Goal: Task Accomplishment & Management: Use online tool/utility

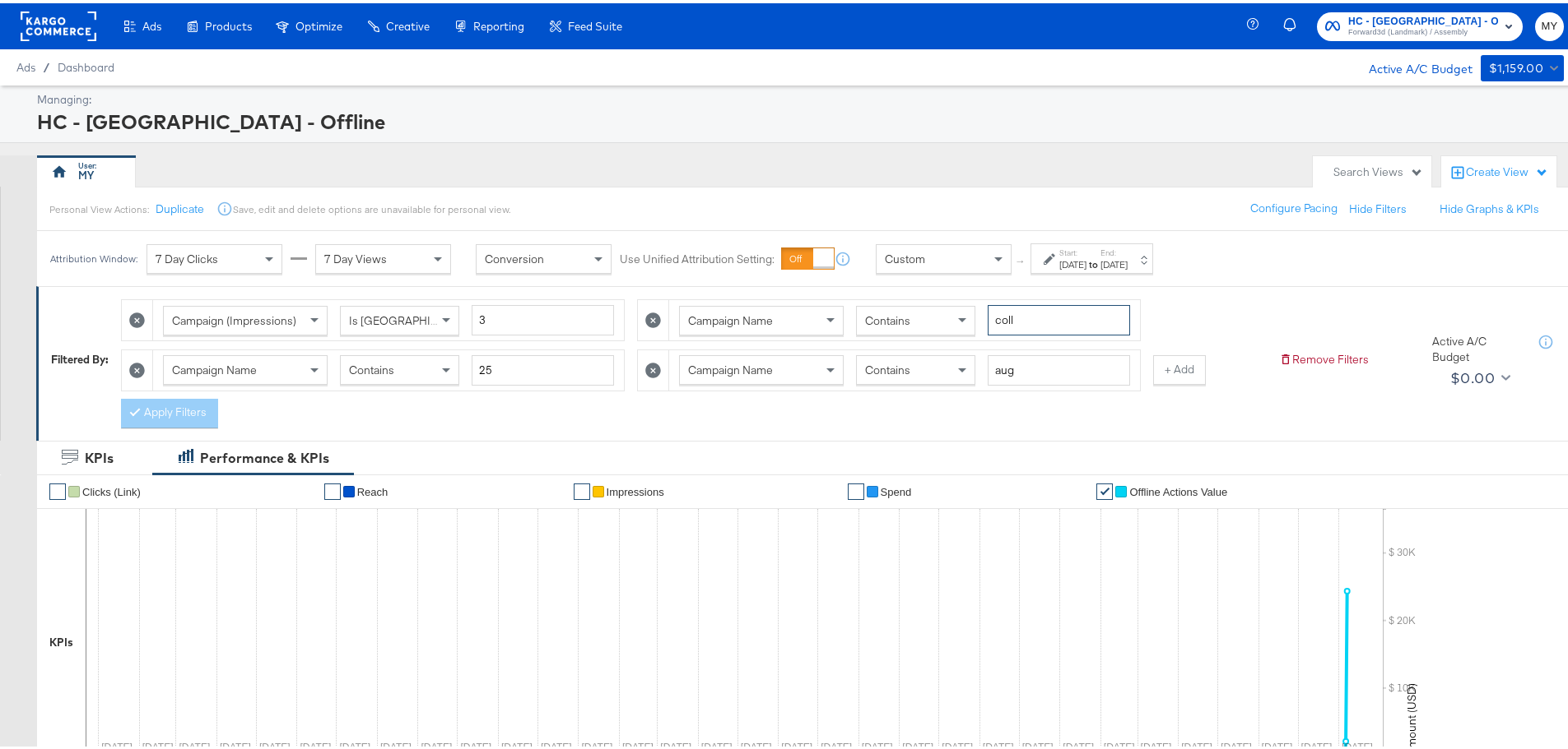
click at [1033, 314] on input "coll" at bounding box center [1059, 317] width 142 height 30
type input "bts"
click at [1035, 363] on input "aug" at bounding box center [1059, 367] width 142 height 30
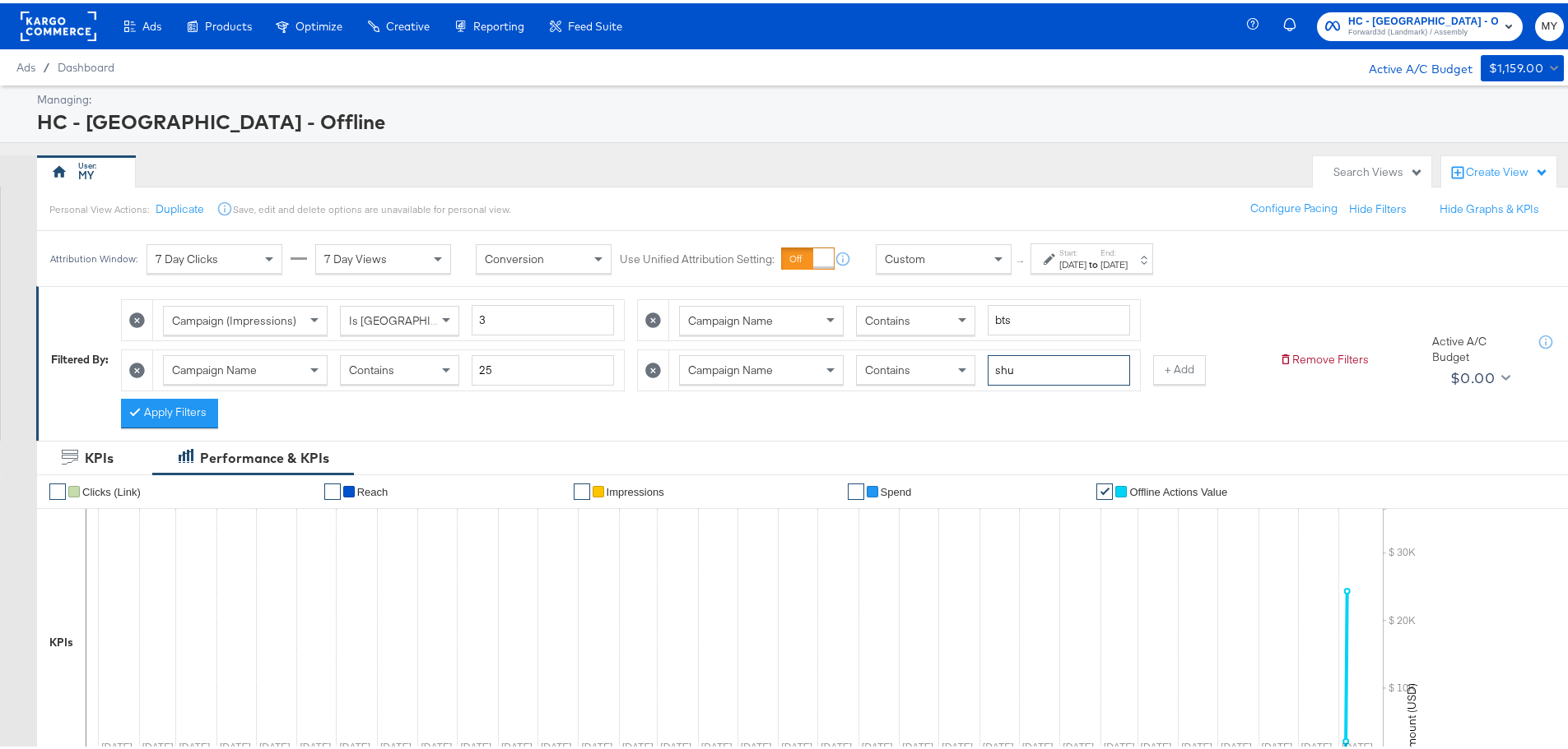
type input "shu"
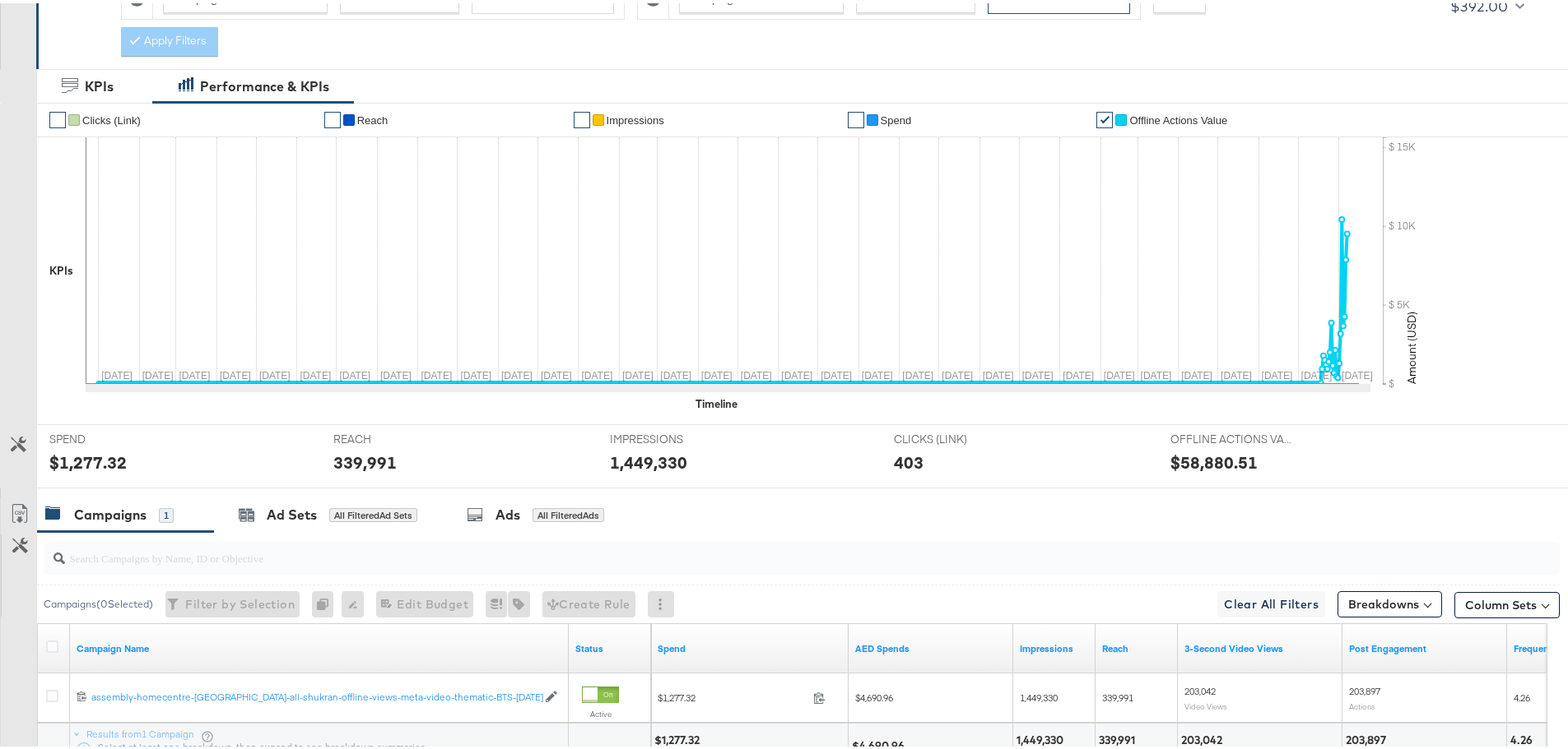
scroll to position [116, 0]
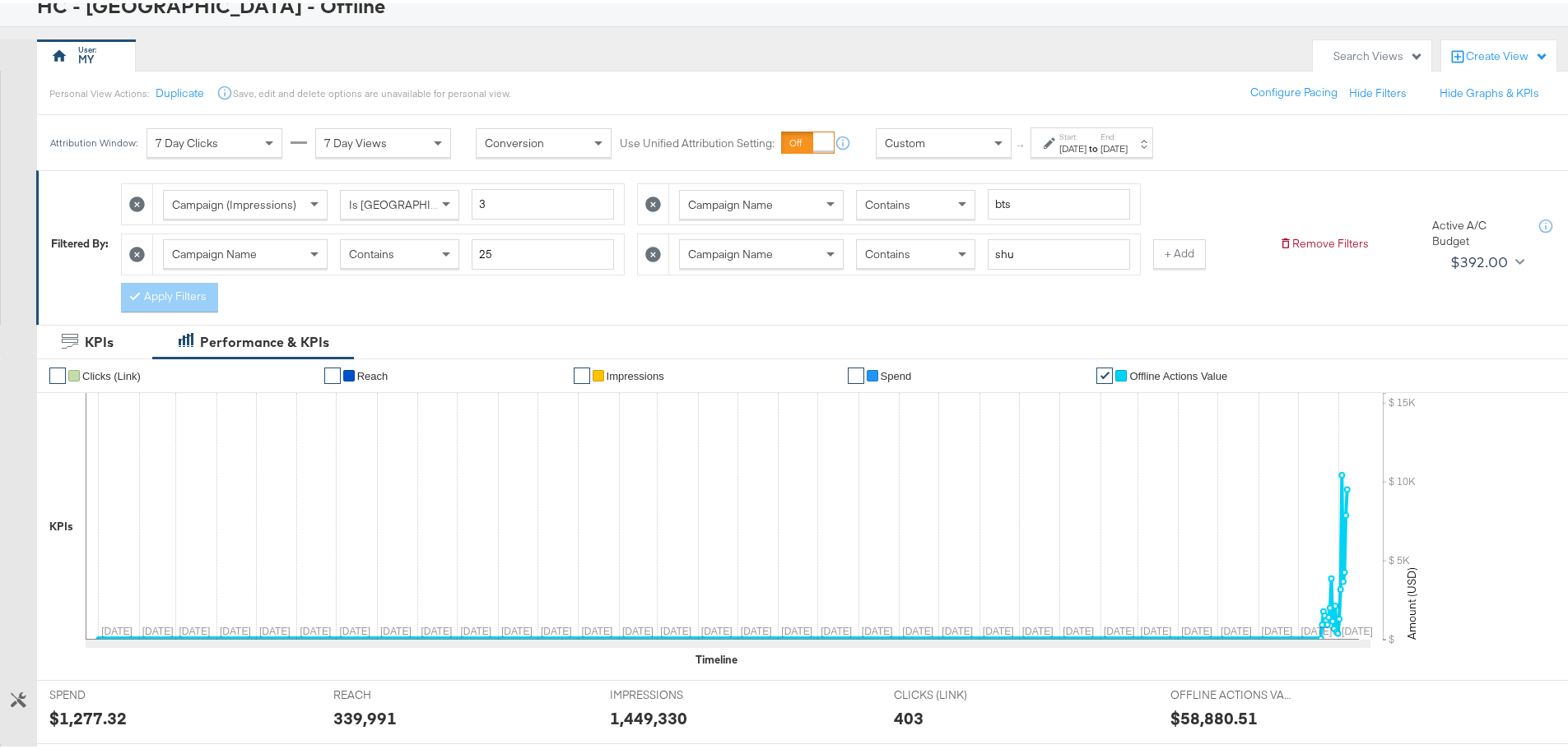
click at [1127, 141] on div "[DATE]" at bounding box center [1114, 146] width 27 height 13
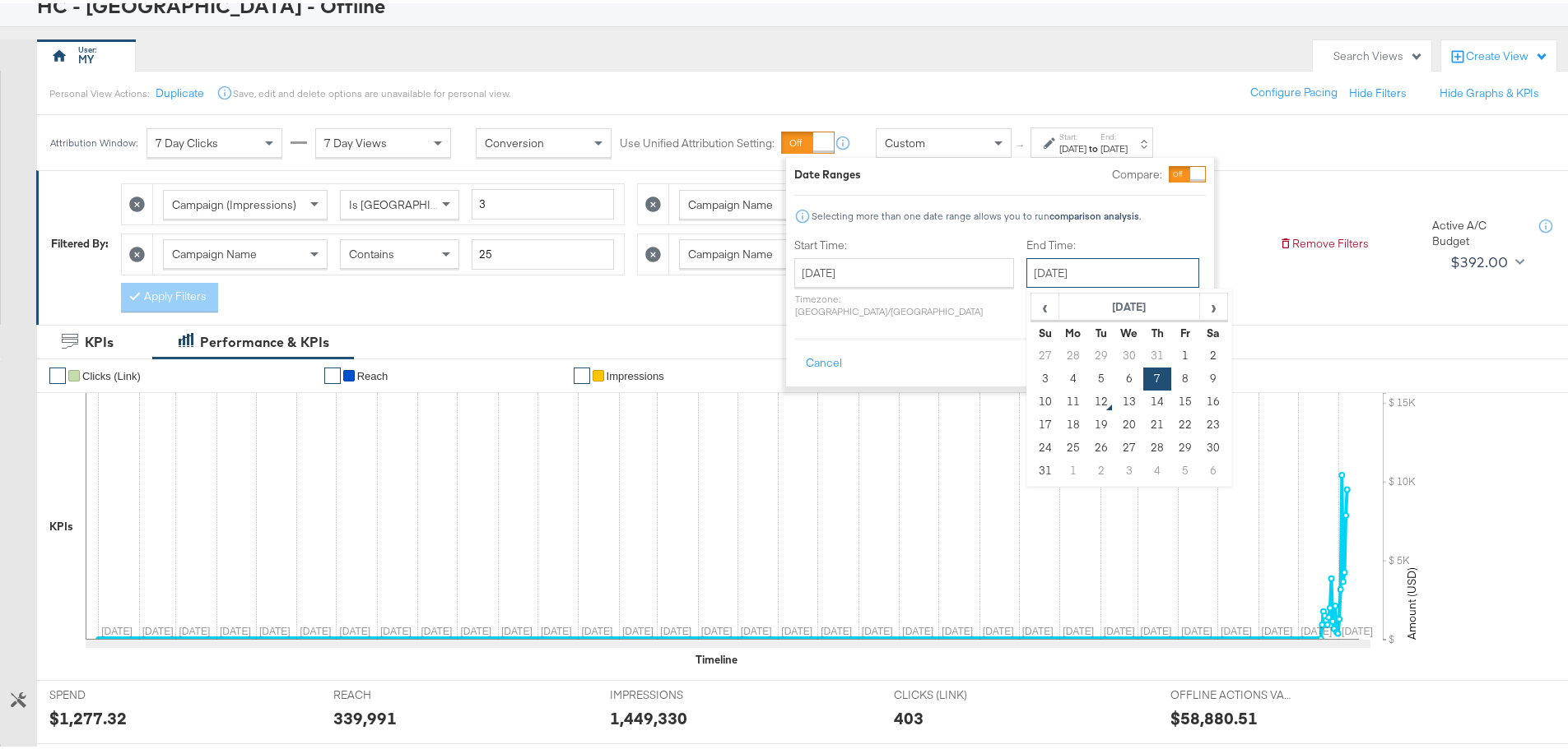
click at [1077, 273] on input "[DATE]" at bounding box center [1113, 269] width 173 height 30
click at [1059, 390] on td "11" at bounding box center [1073, 399] width 28 height 23
type input "[DATE]"
click at [1195, 335] on div "Cancel Apply" at bounding box center [1005, 355] width 412 height 40
click at [1188, 346] on button "Apply" at bounding box center [1185, 360] width 52 height 30
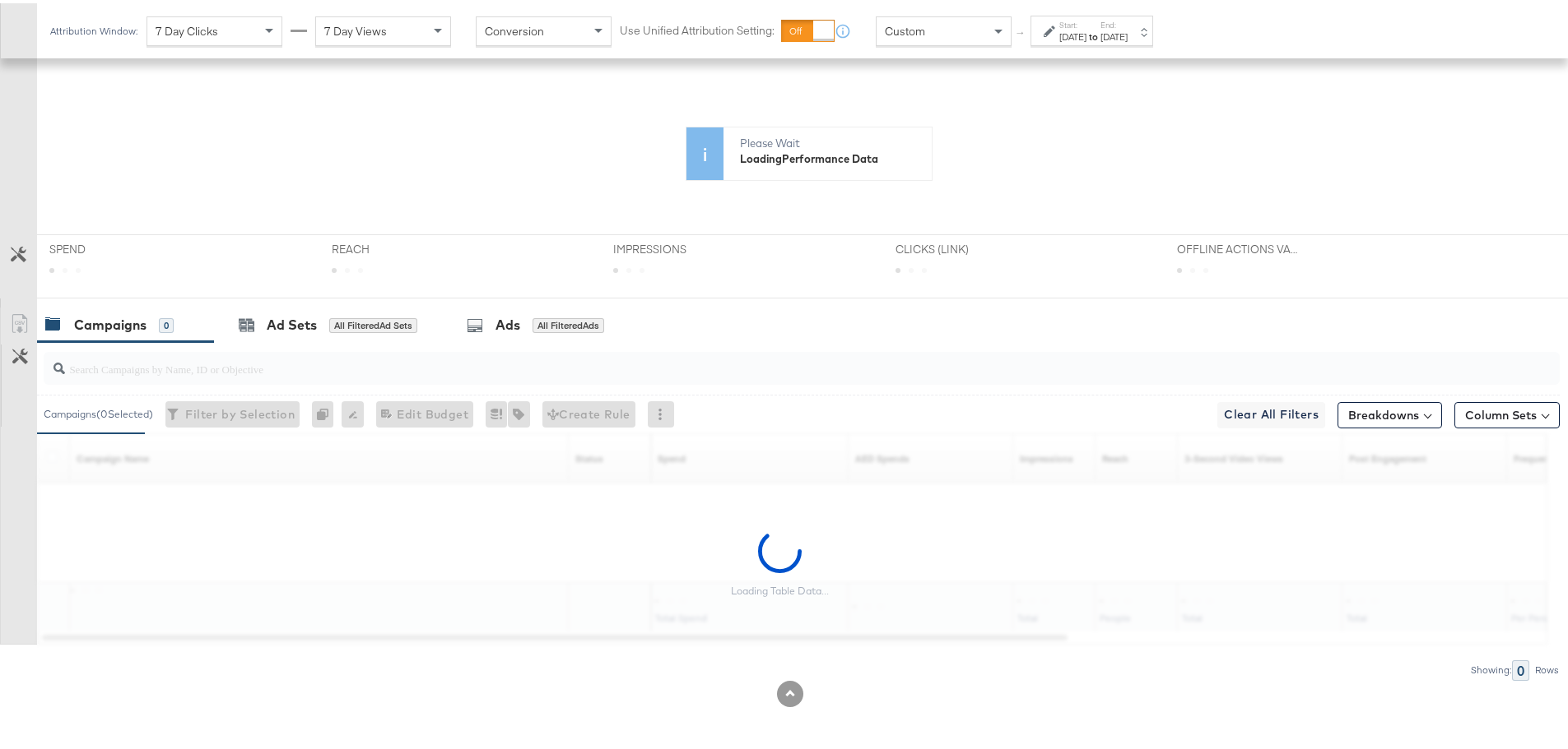
scroll to position [372, 0]
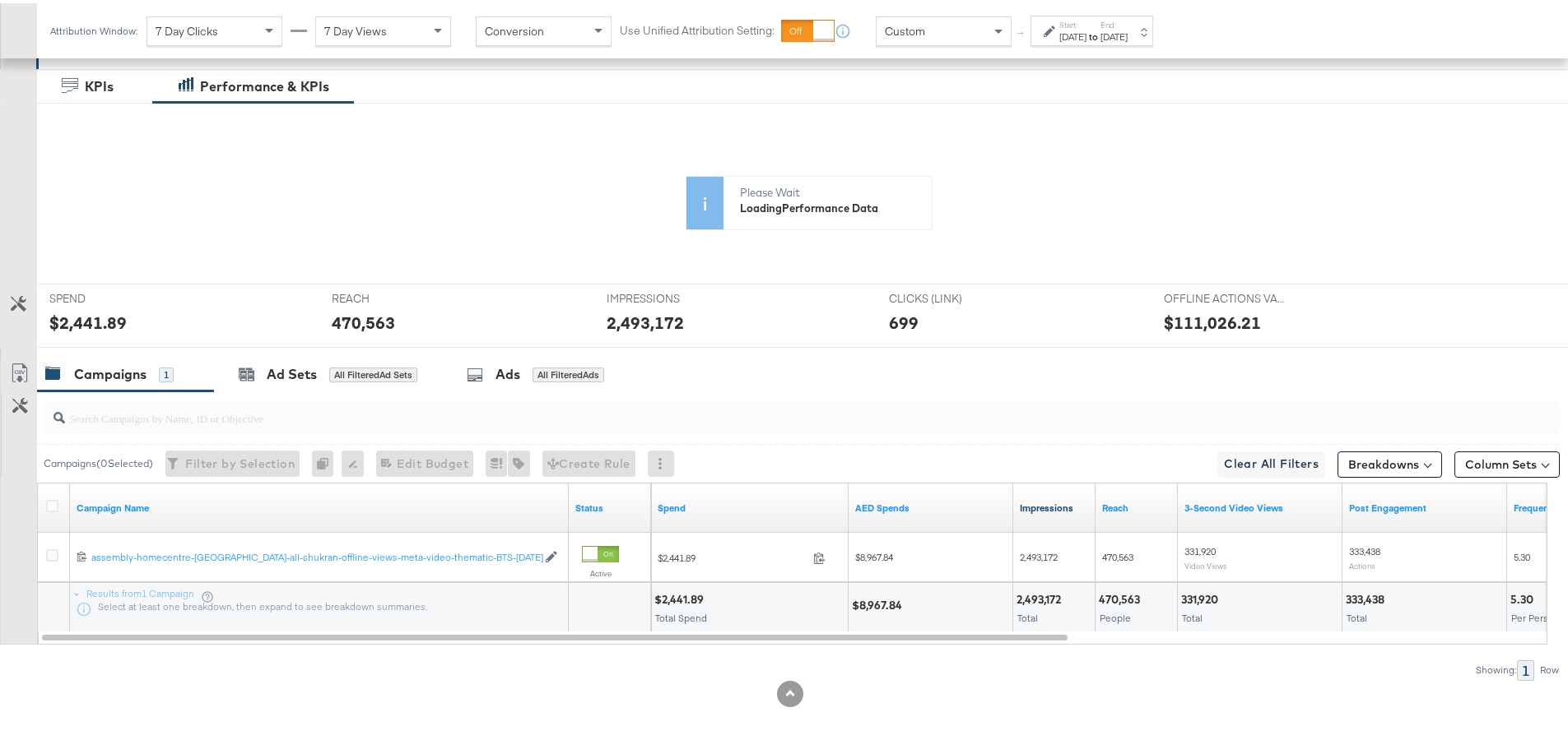
click at [871, 597] on div "$8,967.84" at bounding box center [879, 602] width 56 height 15
copy div "8,967.84"
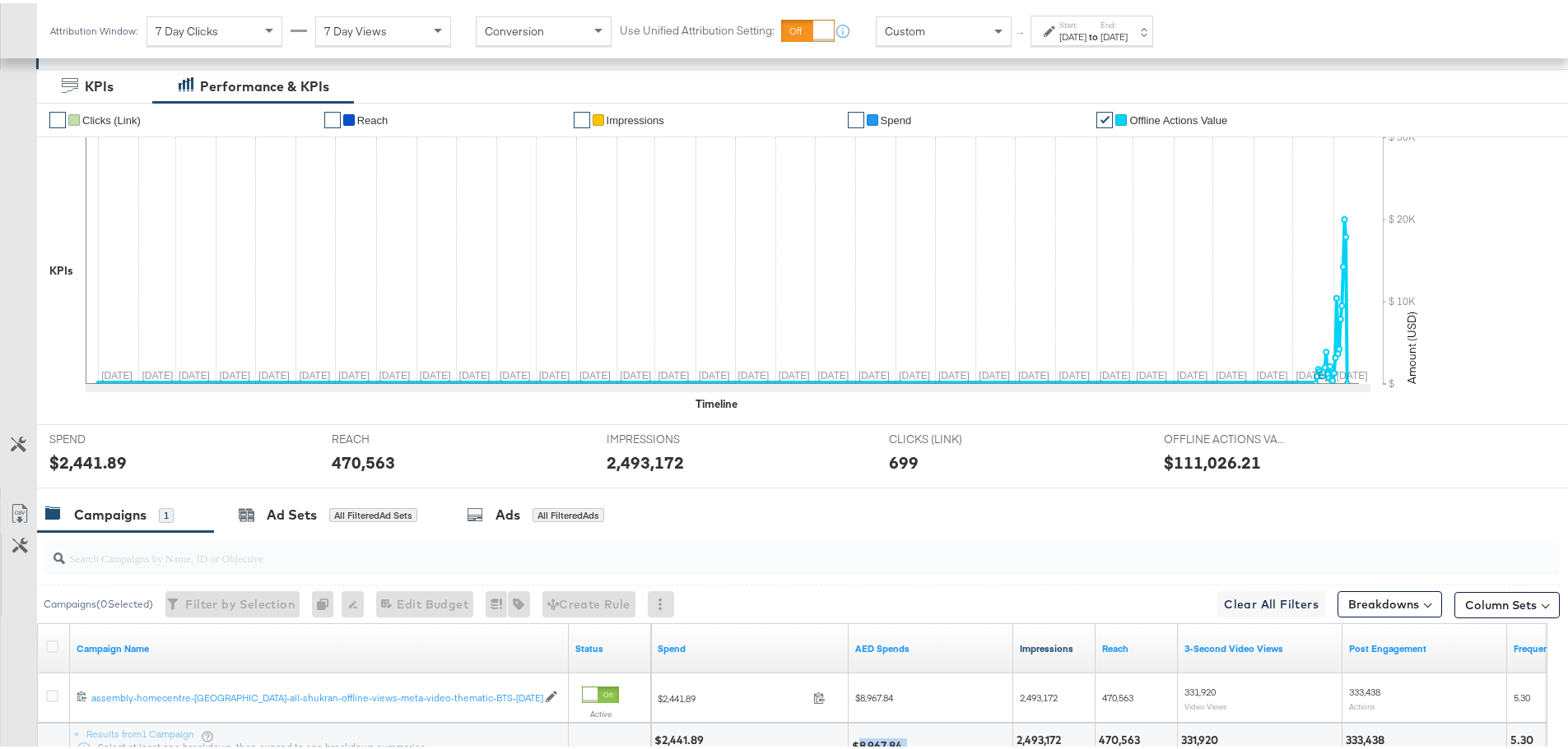
scroll to position [421, 0]
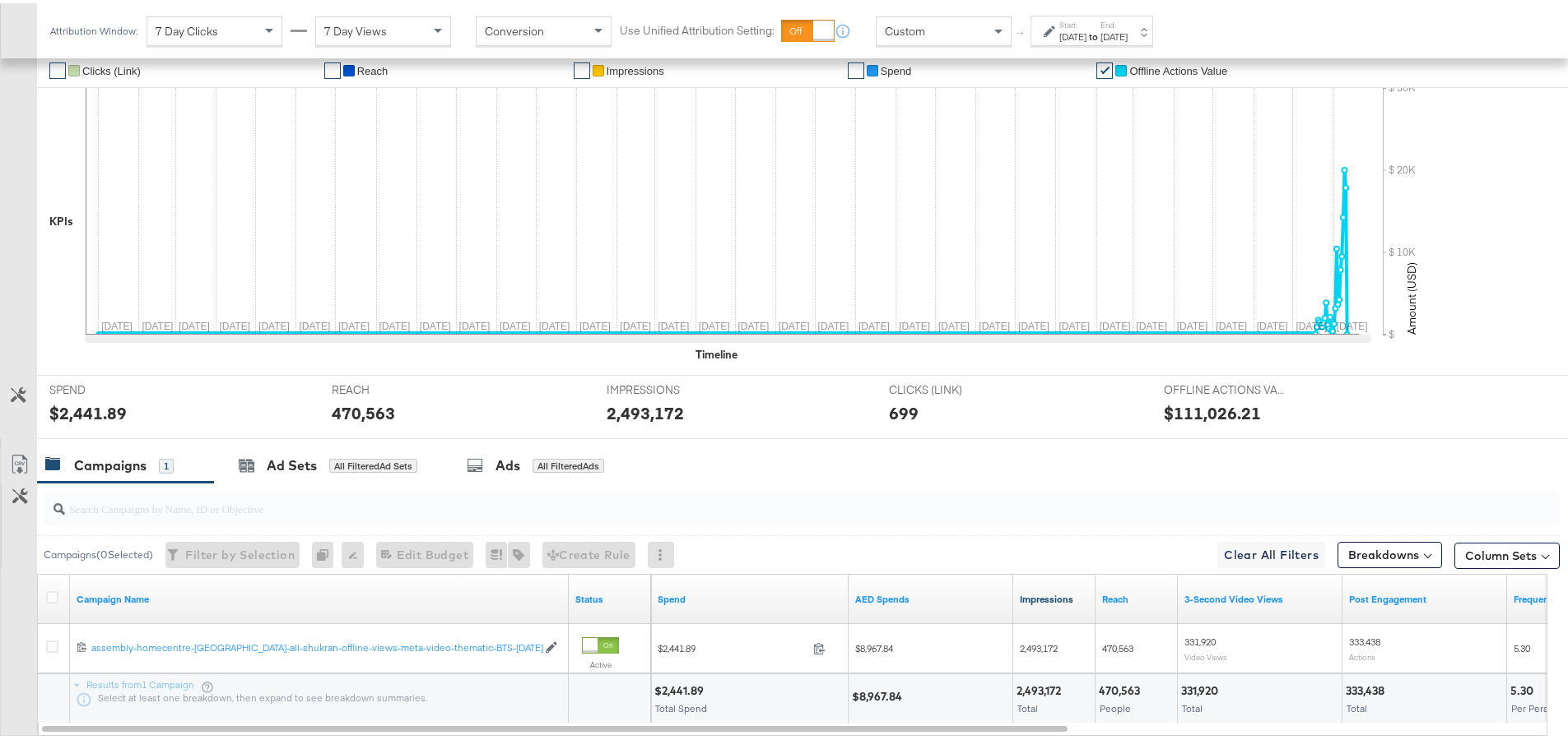
click at [1031, 683] on div "2,493,172" at bounding box center [1041, 687] width 49 height 15
copy div "2,493,172"
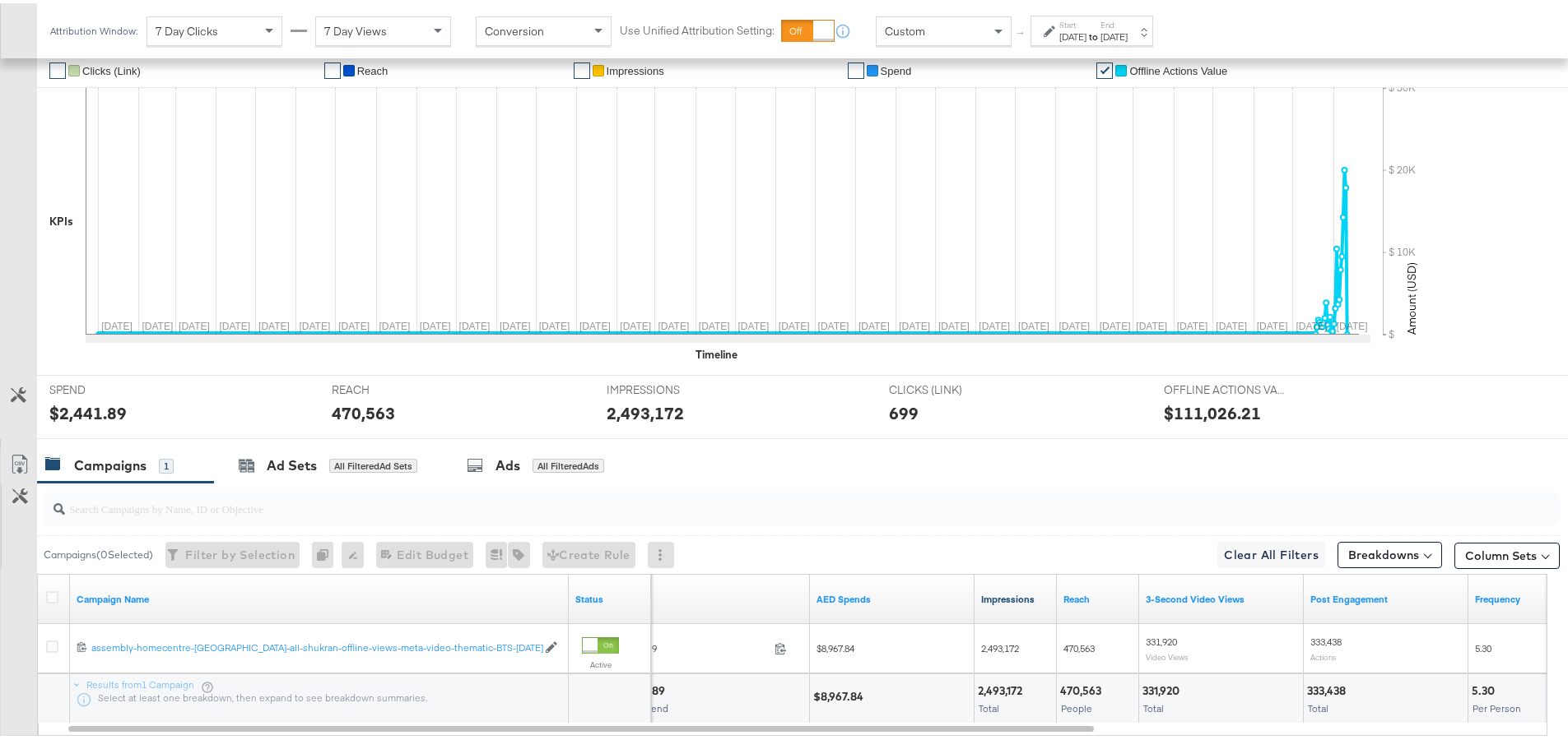
click at [1055, 689] on div "2,493,172 Total" at bounding box center [1014, 695] width 81 height 49
click at [1069, 685] on div "470,563" at bounding box center [1083, 687] width 46 height 15
copy div "470,563"
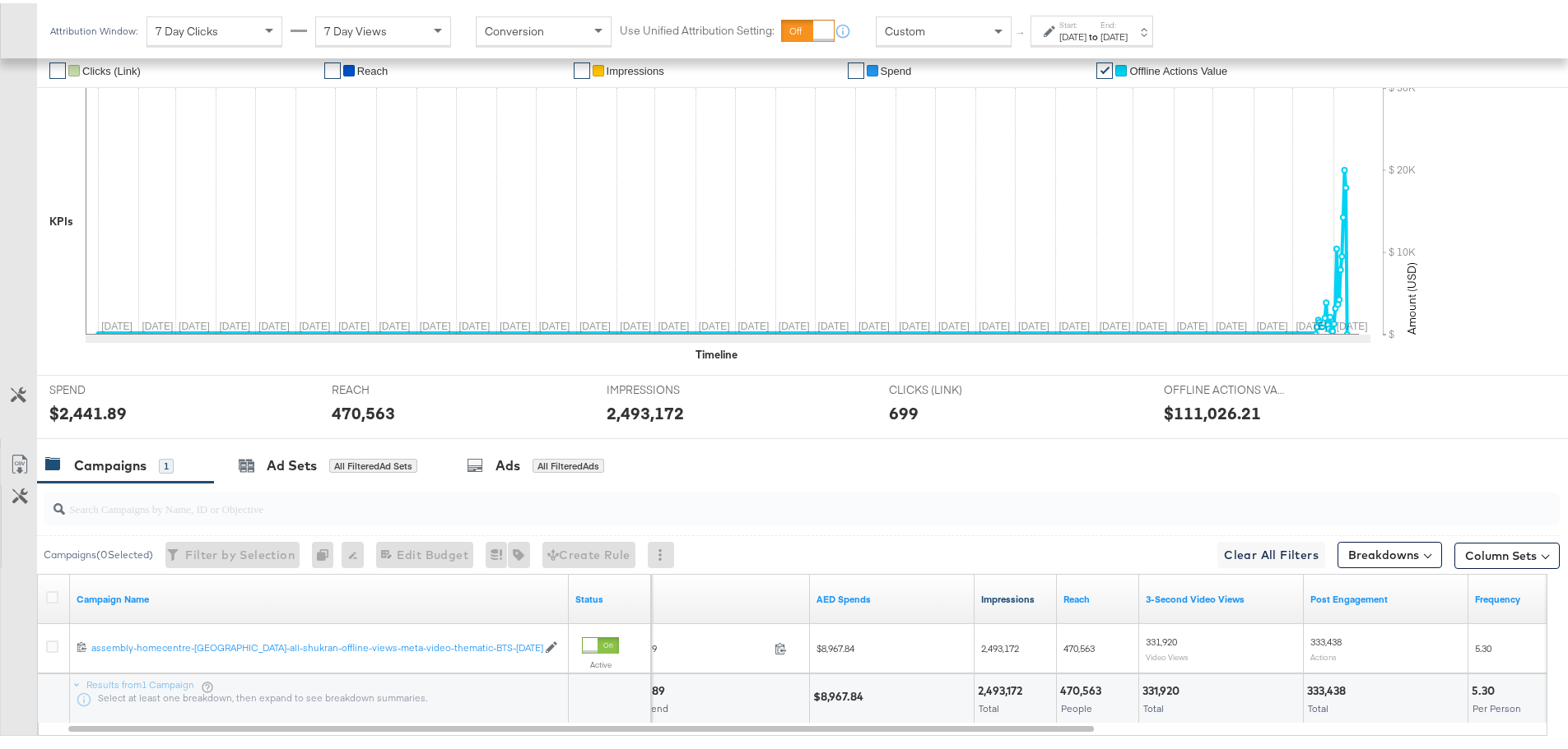
click at [1158, 690] on div "331,920" at bounding box center [1163, 687] width 42 height 15
copy div "331,920"
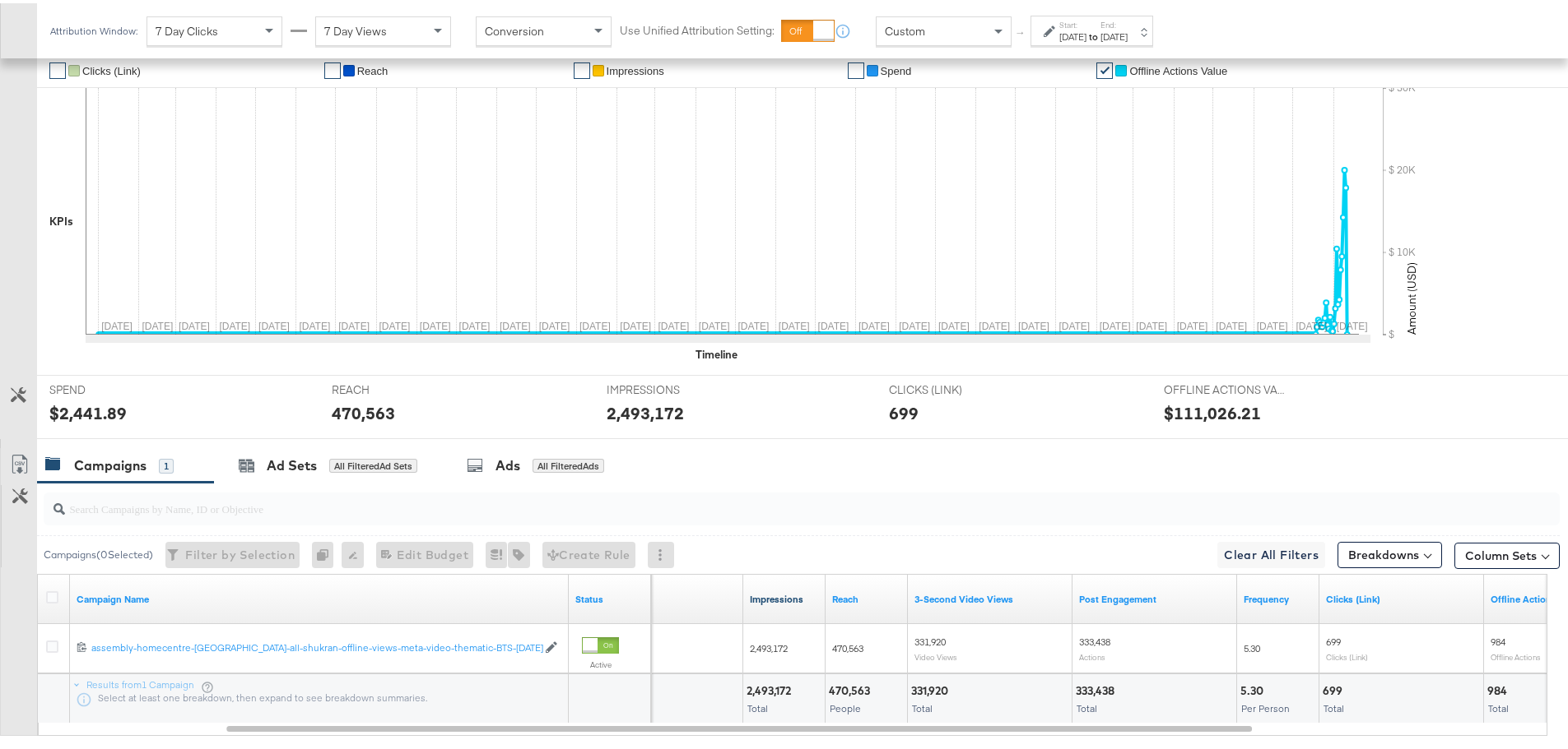
click at [1084, 691] on div "333,438" at bounding box center [1097, 687] width 44 height 15
copy div "333,438"
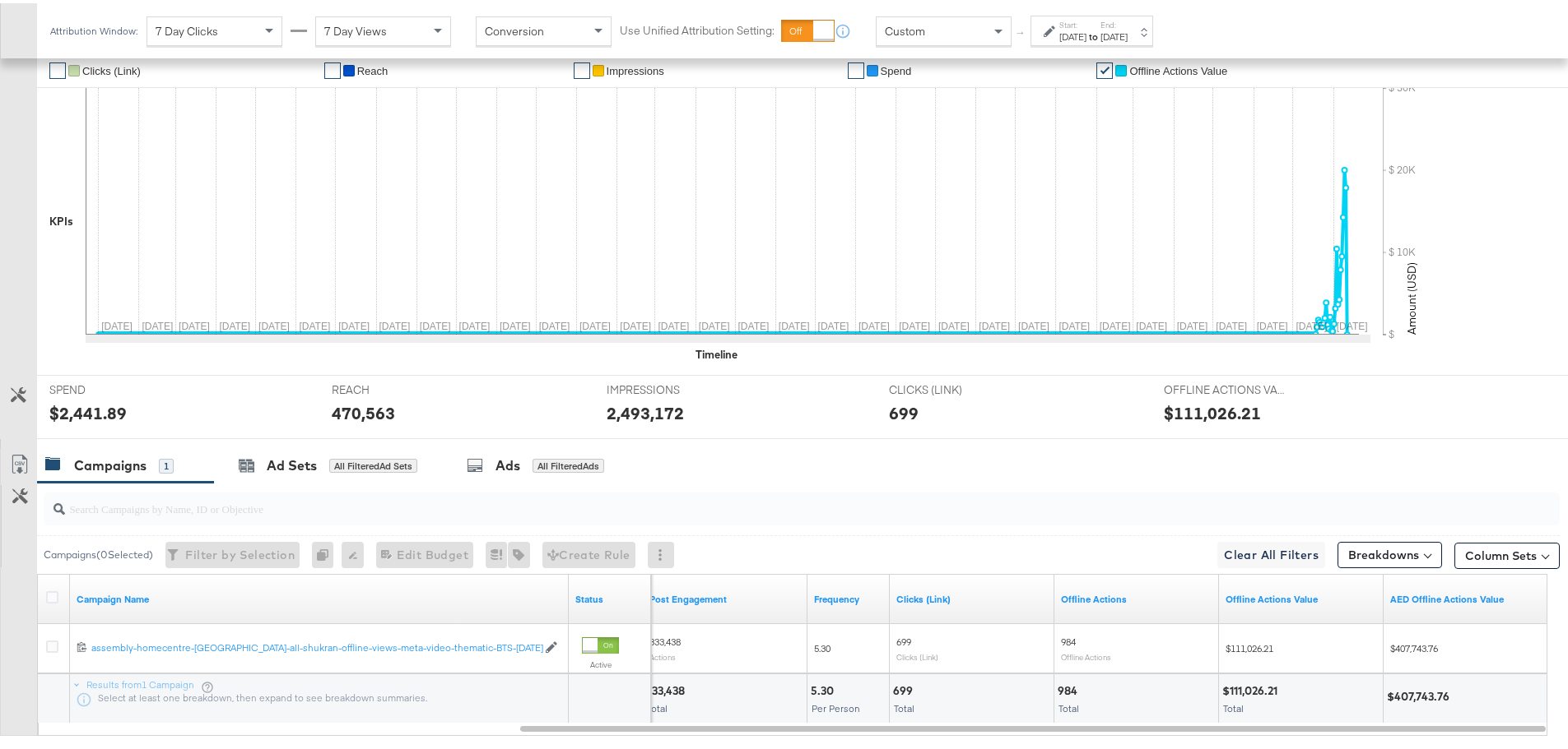
click at [1399, 693] on div "$407,743.76" at bounding box center [1420, 693] width 67 height 15
copy div "407,743.76"
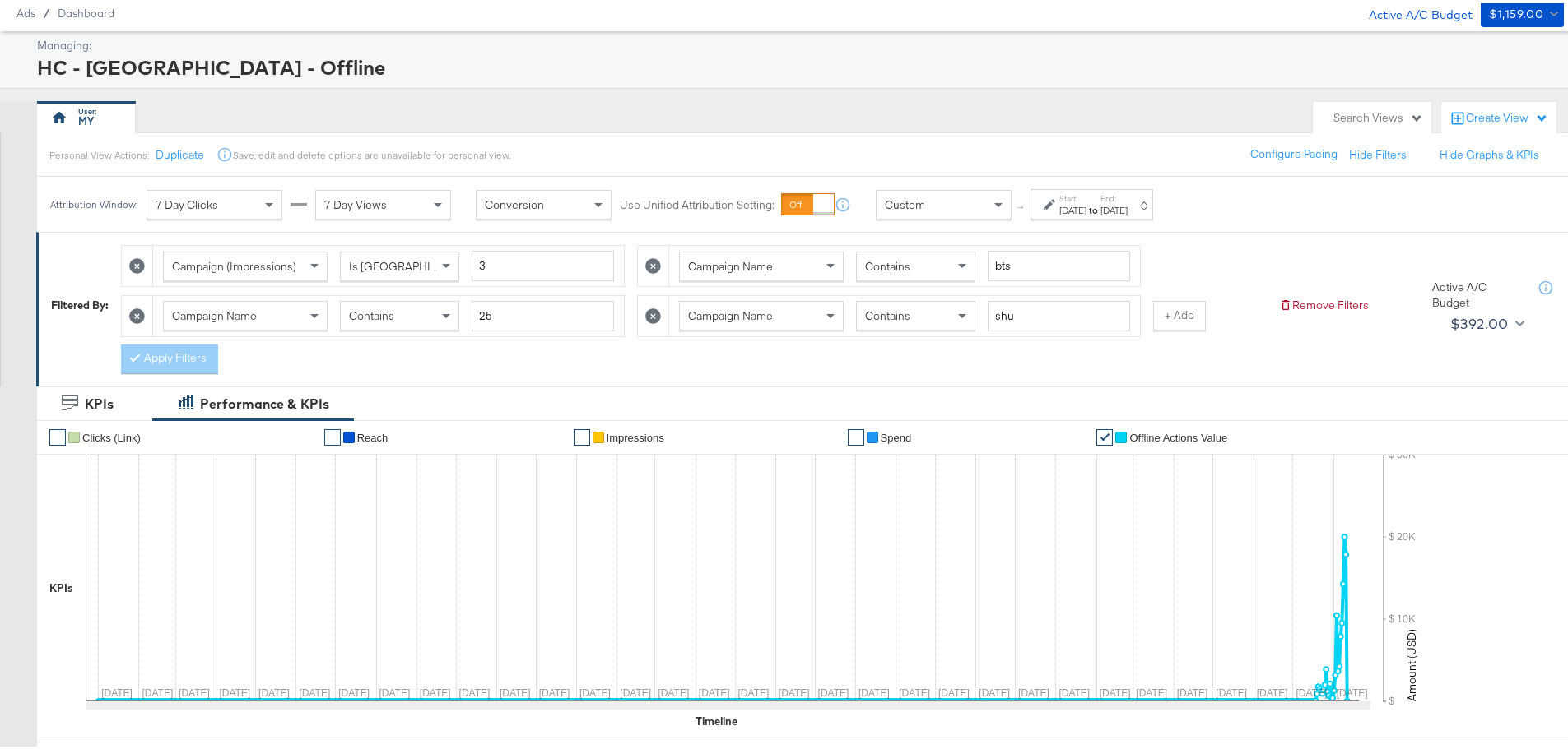
scroll to position [54, 0]
click at [905, 314] on span "Contains" at bounding box center [888, 313] width 46 height 15
click at [214, 350] on button "Apply Filters" at bounding box center [169, 357] width 97 height 30
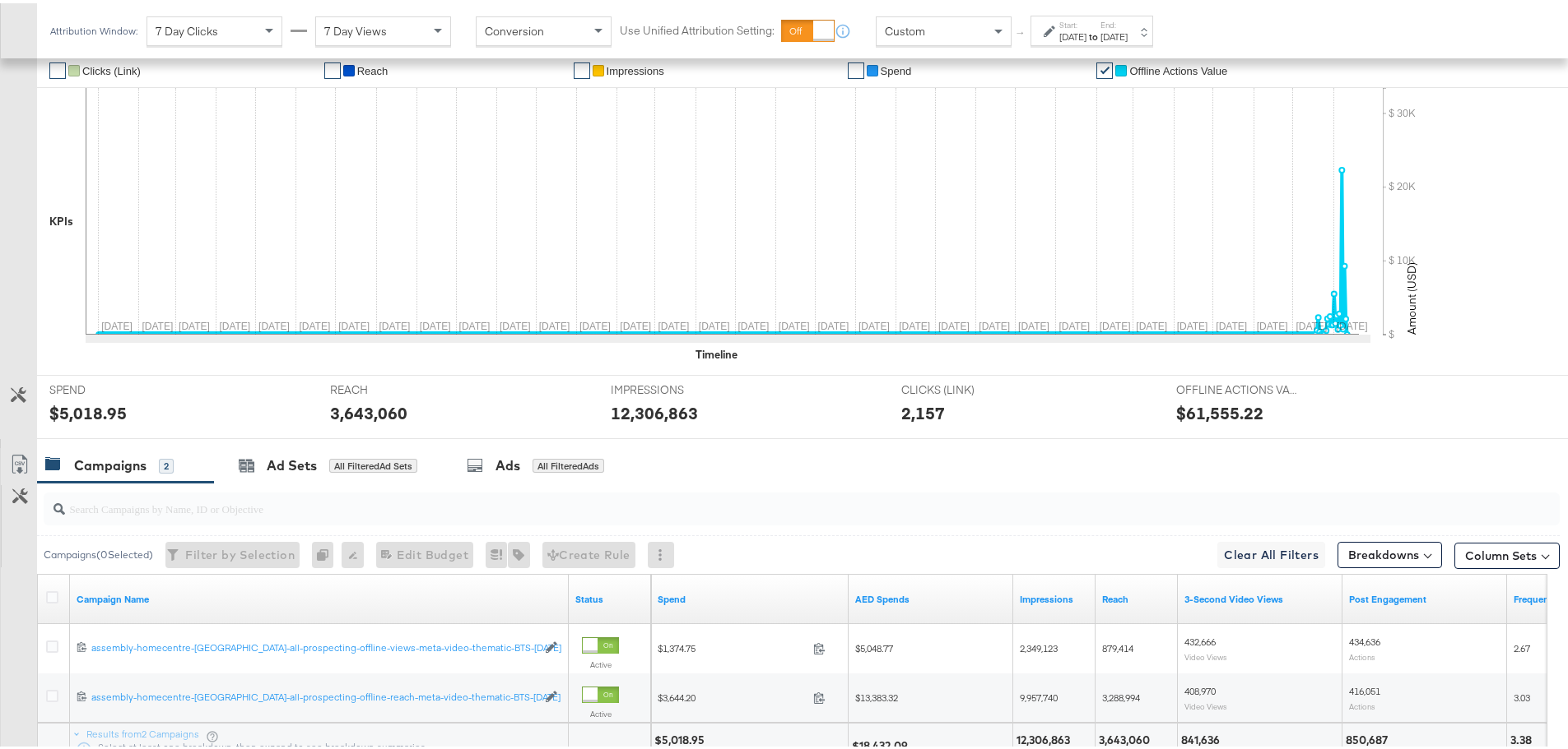
scroll to position [562, 0]
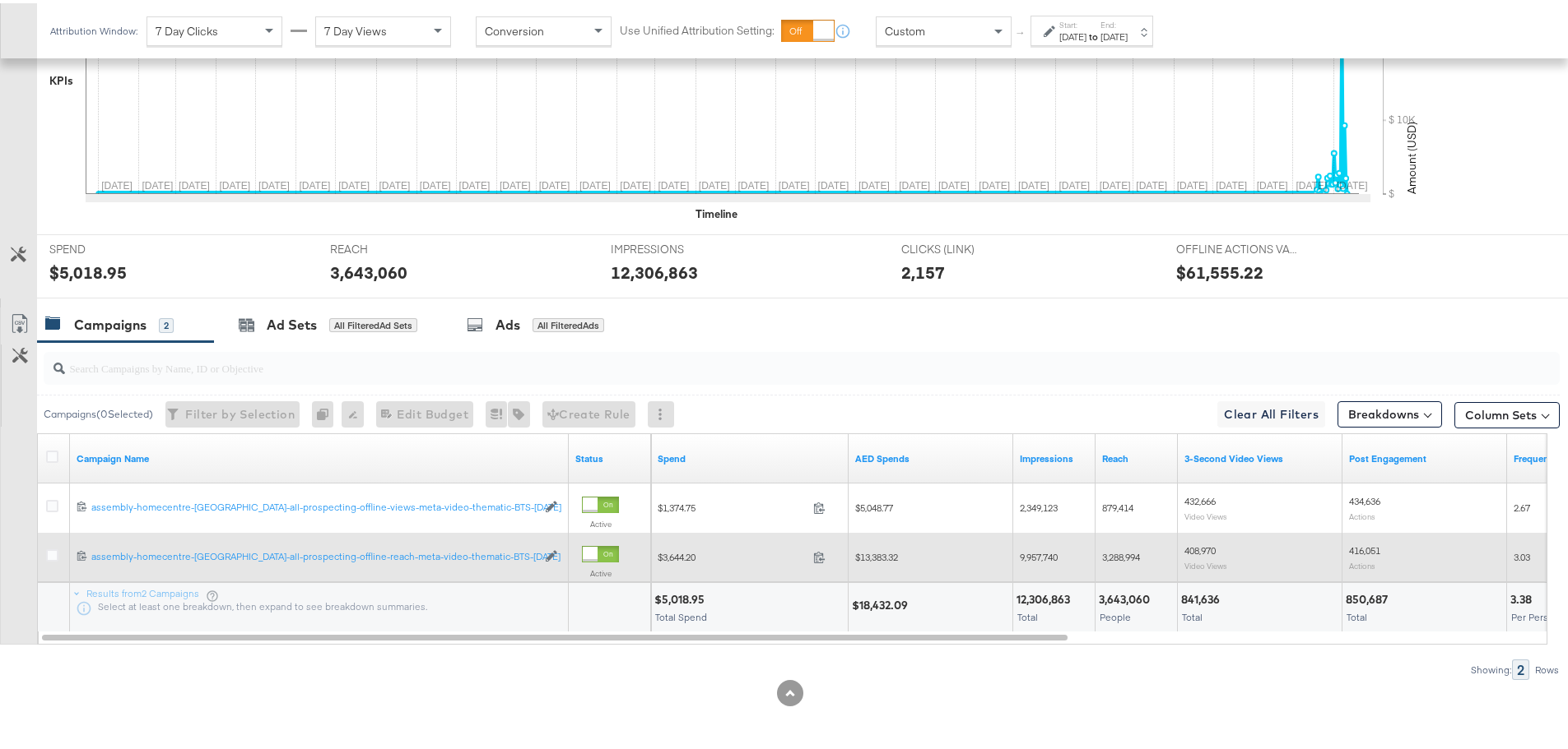
click at [890, 556] on span "$13,383.32" at bounding box center [876, 554] width 43 height 13
copy span "13,383.32"
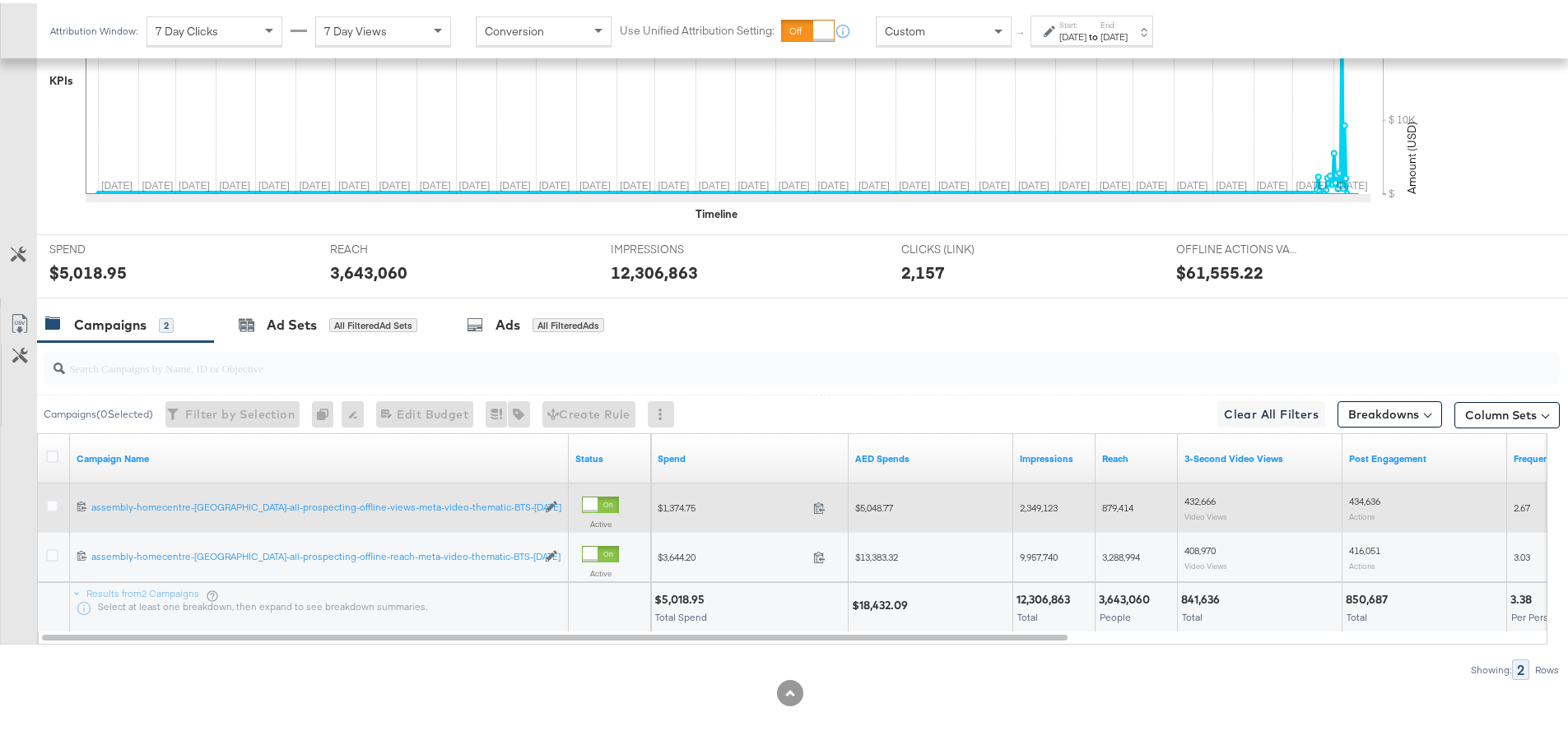
click at [877, 506] on span "$5,048.77" at bounding box center [874, 505] width 38 height 13
copy span "5,048.77"
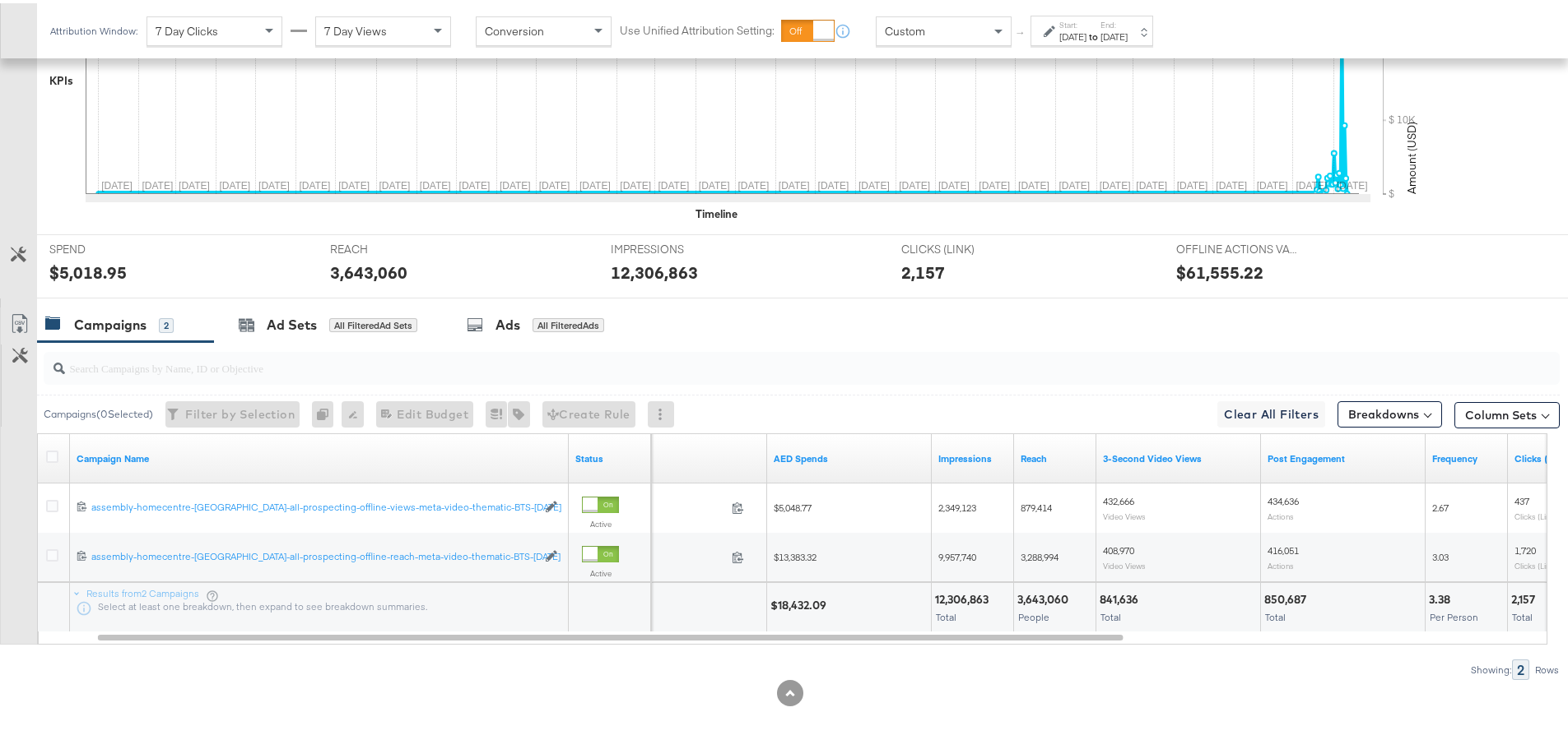
click at [45, 454] on div at bounding box center [54, 455] width 30 height 30
click at [48, 455] on icon at bounding box center [53, 454] width 13 height 13
click at [0, 0] on input "checkbox" at bounding box center [0, 0] width 0 height 0
click at [22, 328] on icon at bounding box center [20, 321] width 20 height 20
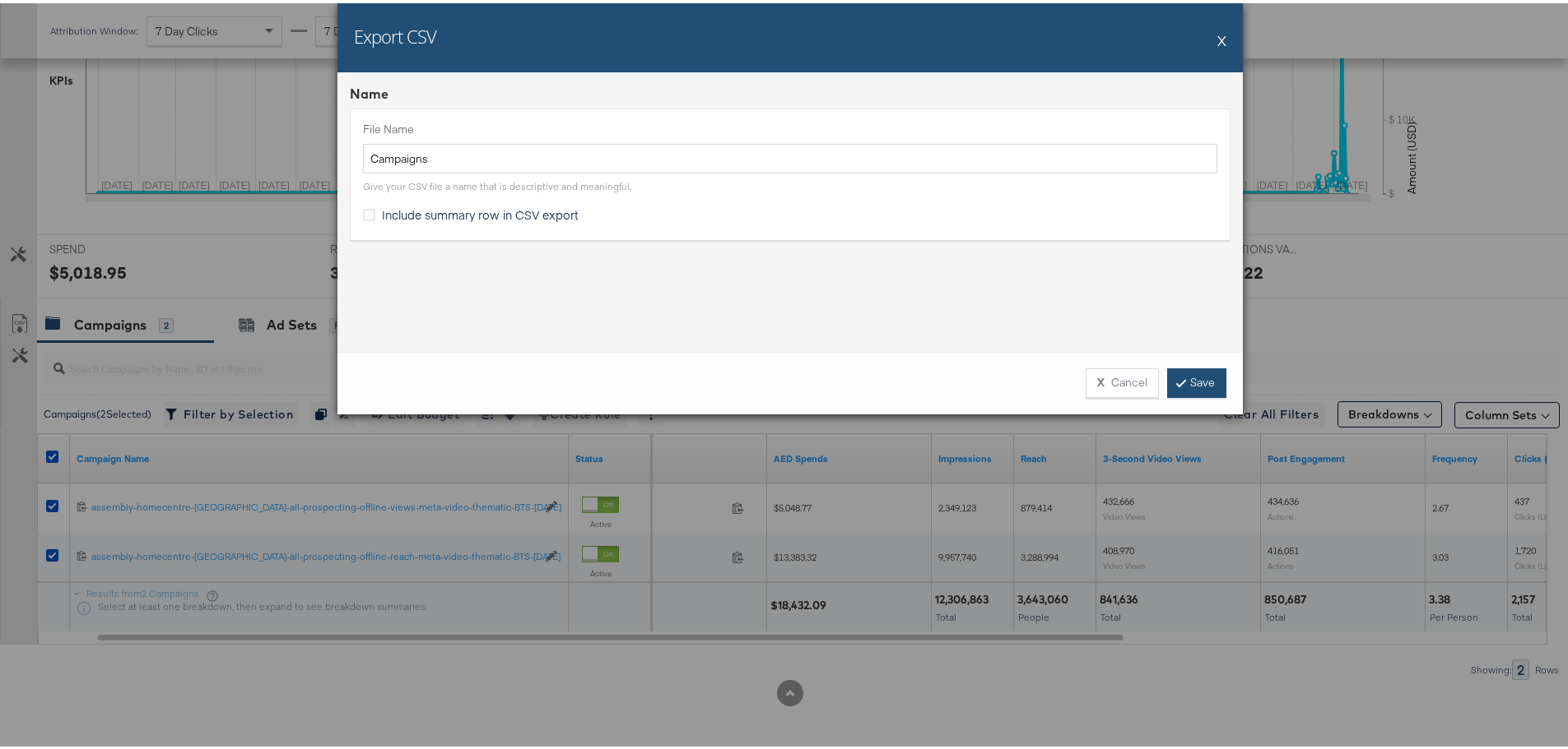
click at [1196, 384] on link "Save" at bounding box center [1196, 380] width 59 height 30
